Goal: Complete application form

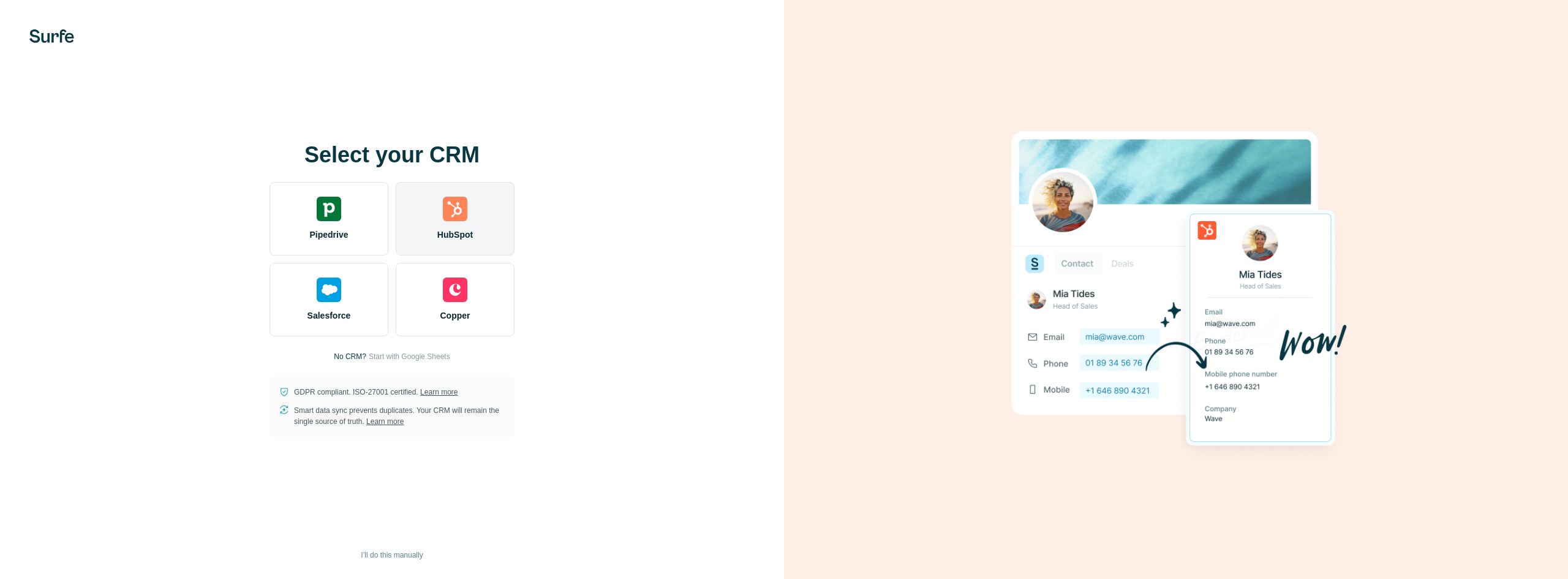
click at [462, 218] on img at bounding box center [454, 209] width 24 height 24
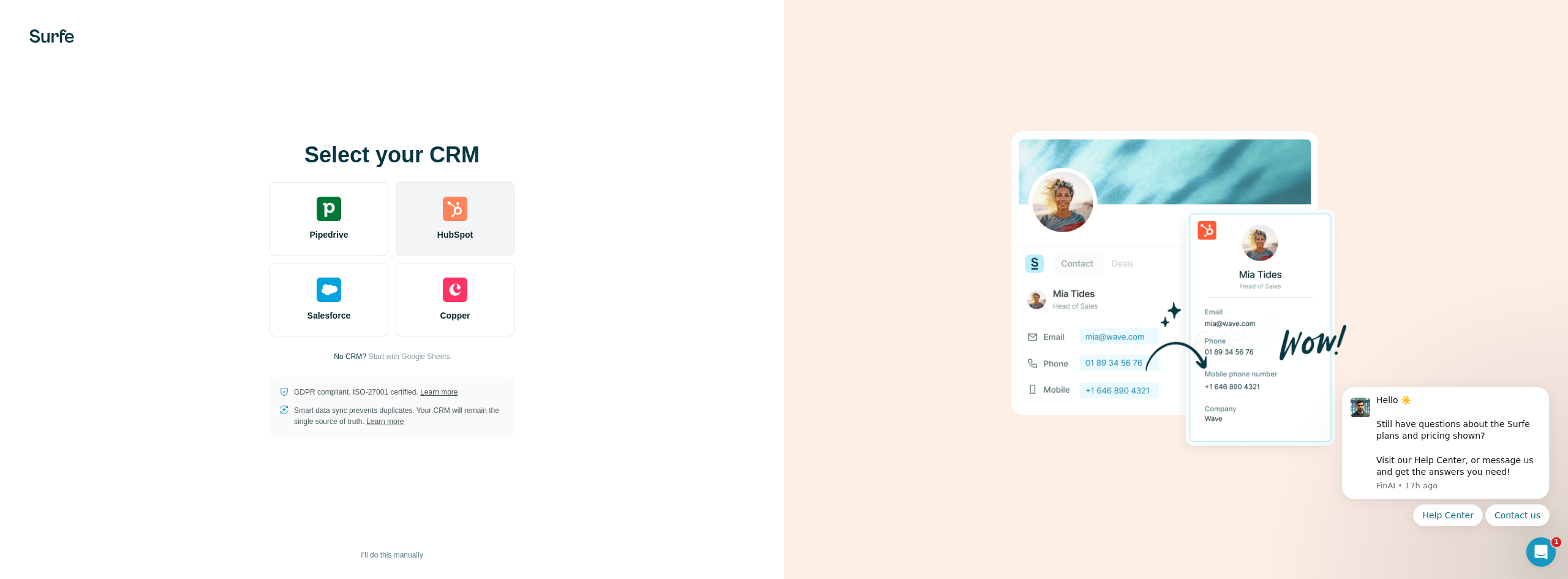
click at [472, 213] on div "HubSpot" at bounding box center [455, 219] width 119 height 74
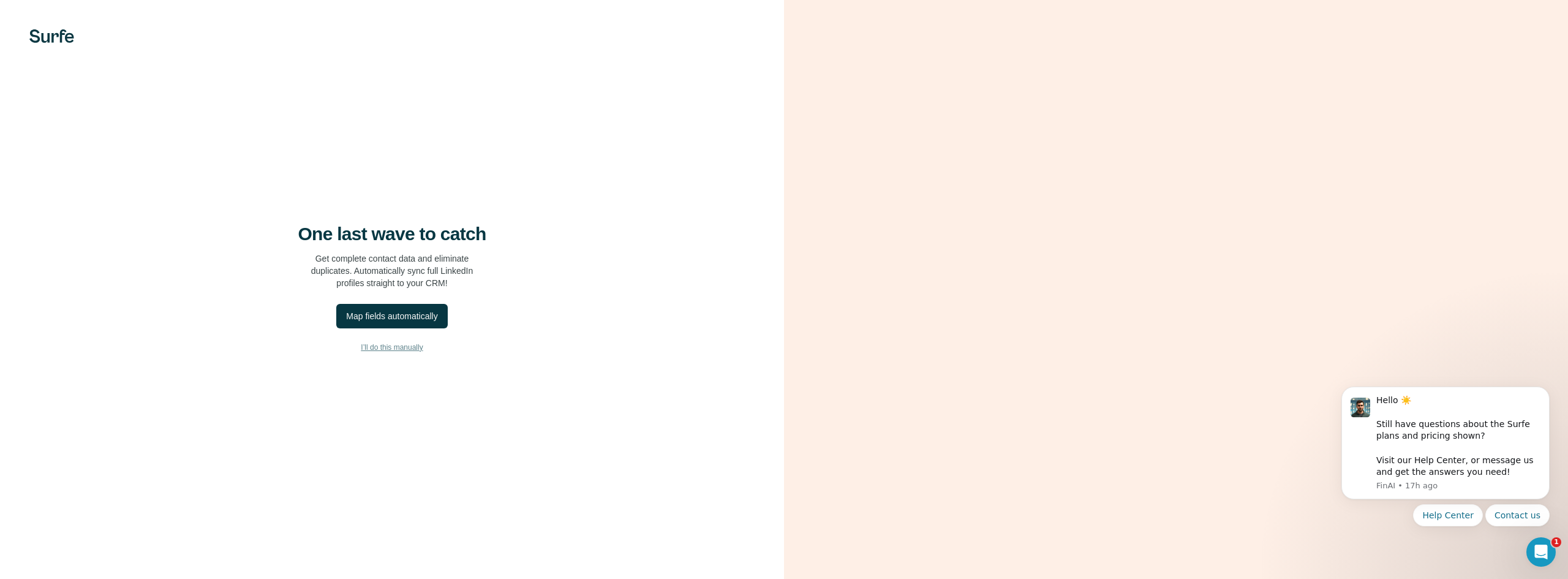
click at [381, 347] on span "I’ll do this manually" at bounding box center [391, 347] width 62 height 11
